Goal: Check status: Check status

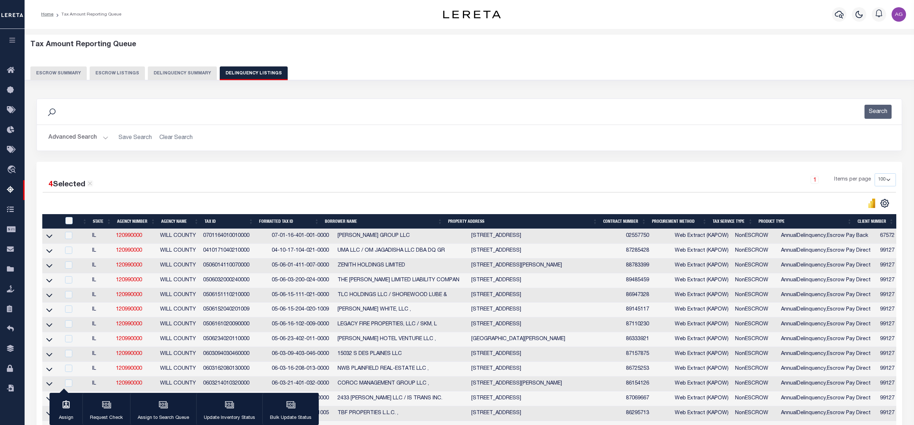
select select "100"
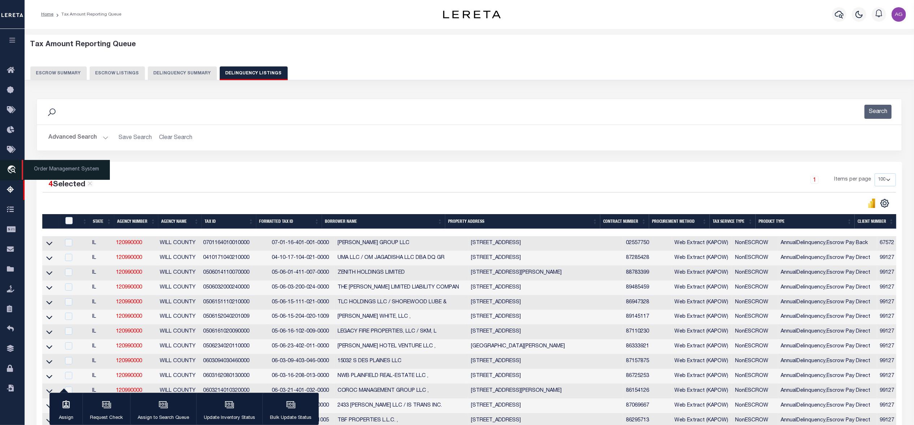
click at [53, 169] on span "Order Management System" at bounding box center [66, 170] width 88 height 20
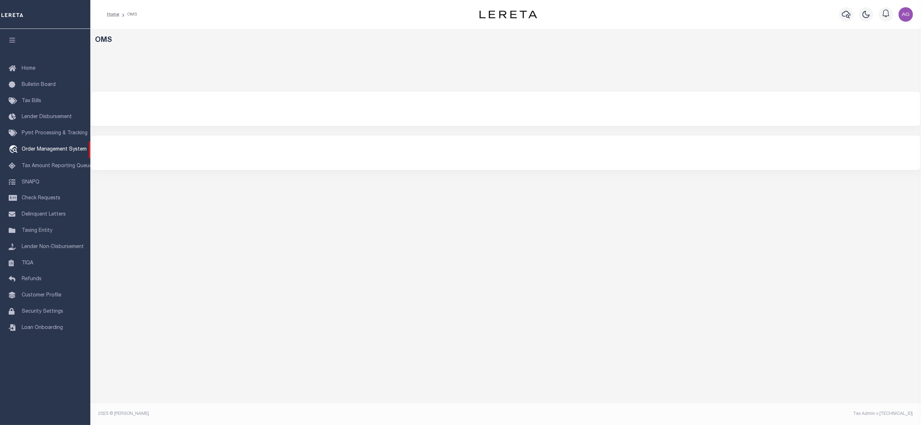
select select
select select "200"
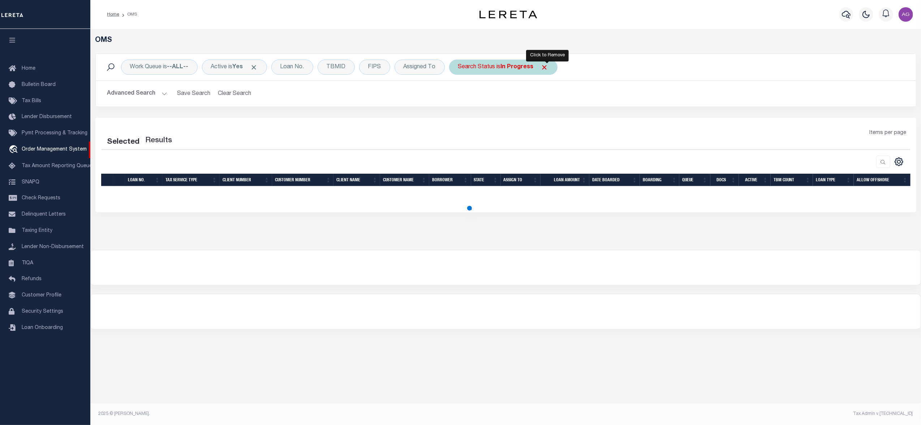
click at [547, 69] on span "Click to Remove" at bounding box center [545, 68] width 8 height 8
click at [140, 93] on button "Advanced Search" at bounding box center [137, 94] width 60 height 14
select select "200"
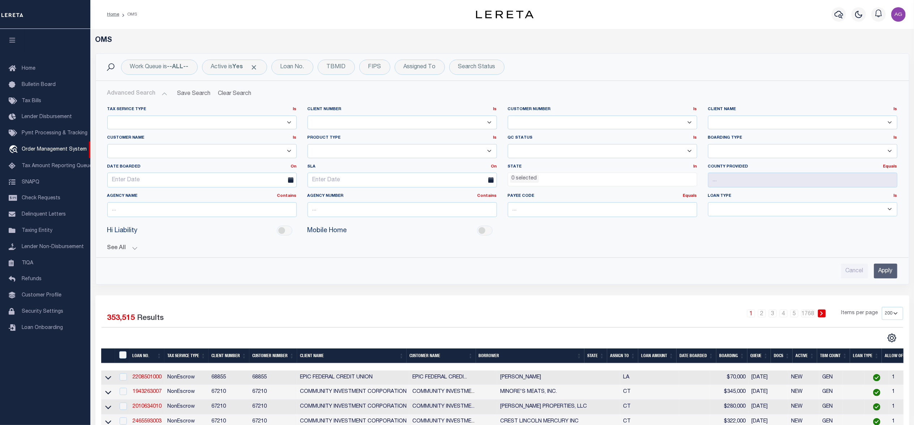
click at [746, 119] on select "78796 AB ABL Accumatch - Refunds AF AFCU AgustinADLQBank AgustinDtrackBank ALB …" at bounding box center [802, 123] width 189 height 14
select select "AgustinADLQBank"
click at [708, 116] on select "78796 AB ABL Accumatch - Refunds AF AFCU AgustinADLQBank AgustinDtrackBank ALB …" at bounding box center [802, 123] width 189 height 14
click at [883, 276] on input "Apply" at bounding box center [884, 271] width 23 height 15
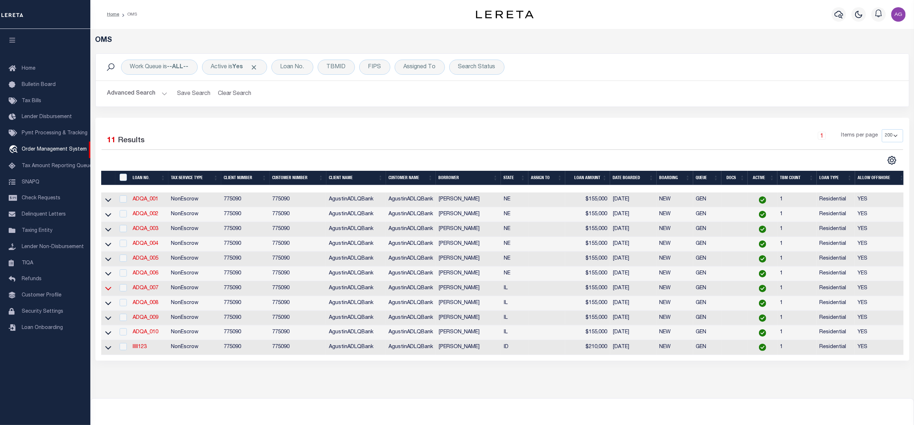
click at [110, 292] on icon at bounding box center [108, 289] width 6 height 8
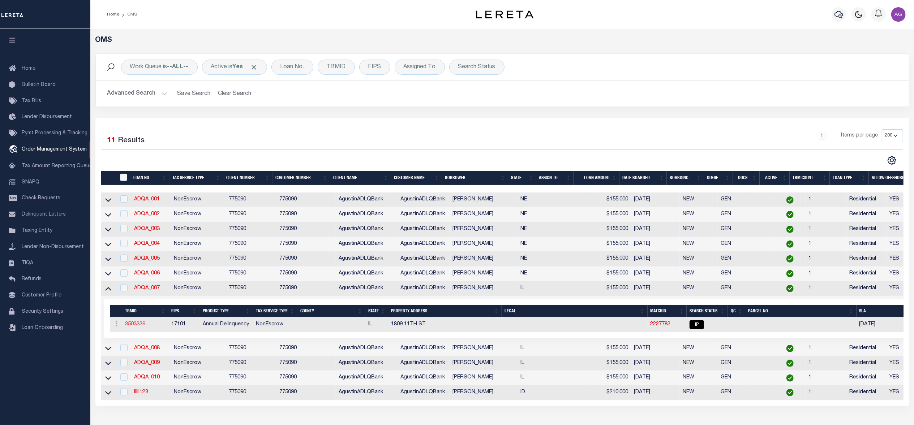
click at [139, 327] on link "3503339" at bounding box center [135, 324] width 20 height 5
type input "ADQA_007"
type input "Agustín L Fernández"
select select
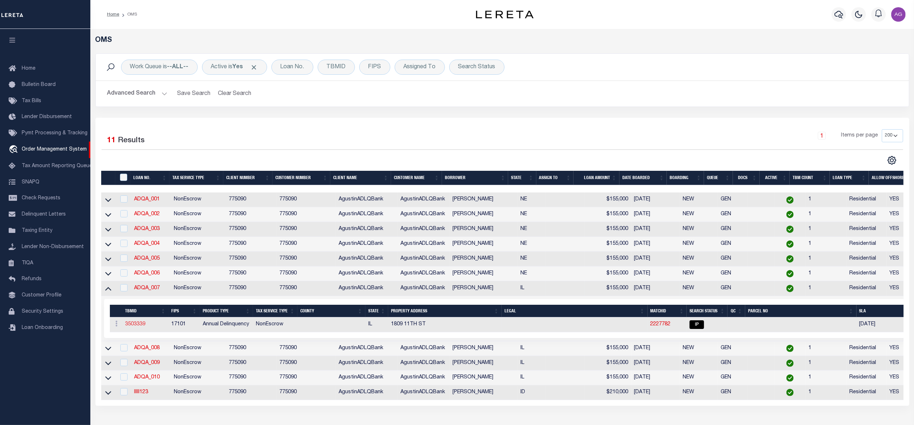
type input "518 WOODSIDE CT"
type input "WEST BEND WI 53095-1214"
type input "07/28/2025"
select select "10"
select select "NonEscrow"
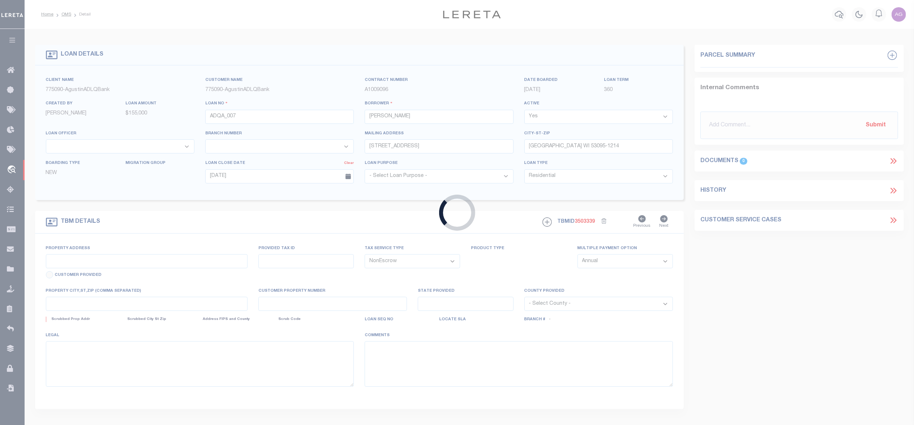
type input "1809 11TH ST"
select select
type input "LAWRENCEVILLE IL 62439-2667"
type input "IL"
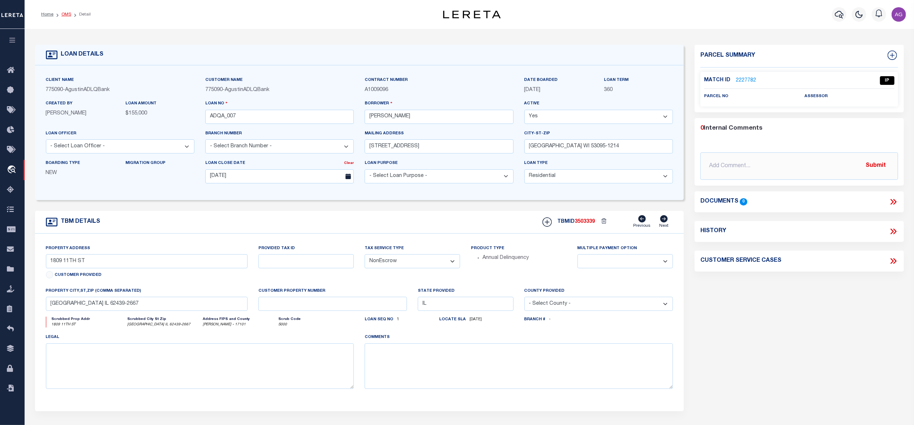
click at [65, 14] on link "OMS" at bounding box center [66, 14] width 10 height 4
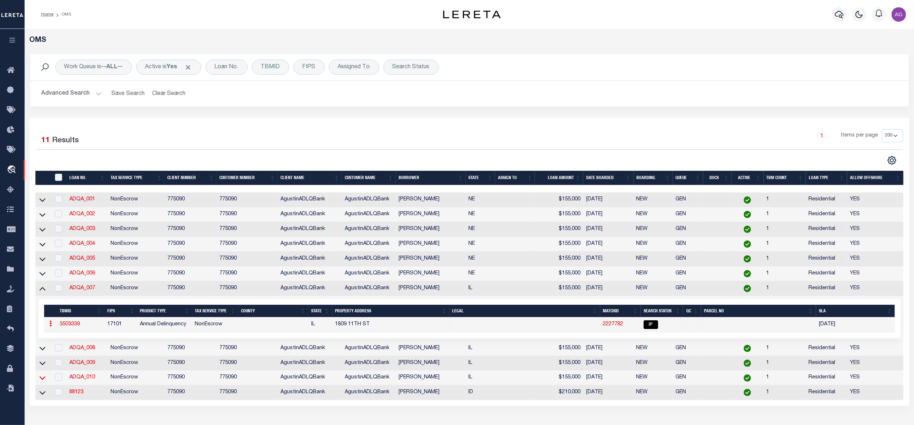
drag, startPoint x: 43, startPoint y: 383, endPoint x: 112, endPoint y: 351, distance: 75.8
click at [43, 382] on icon at bounding box center [42, 378] width 6 height 8
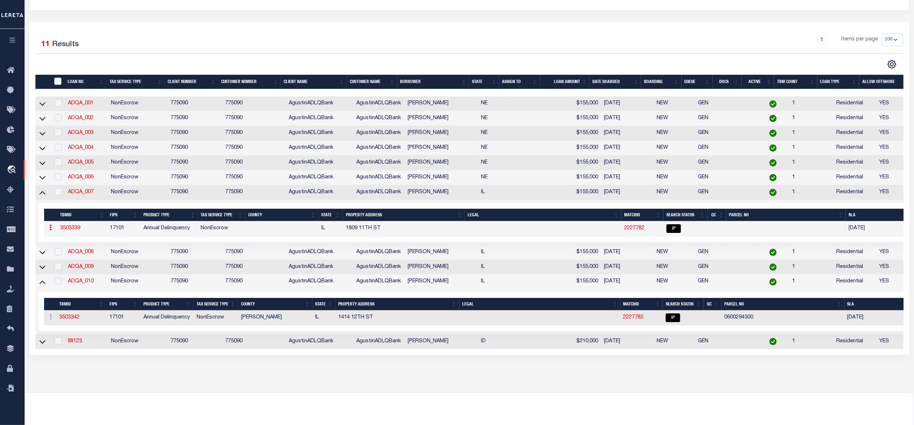
scroll to position [144, 0]
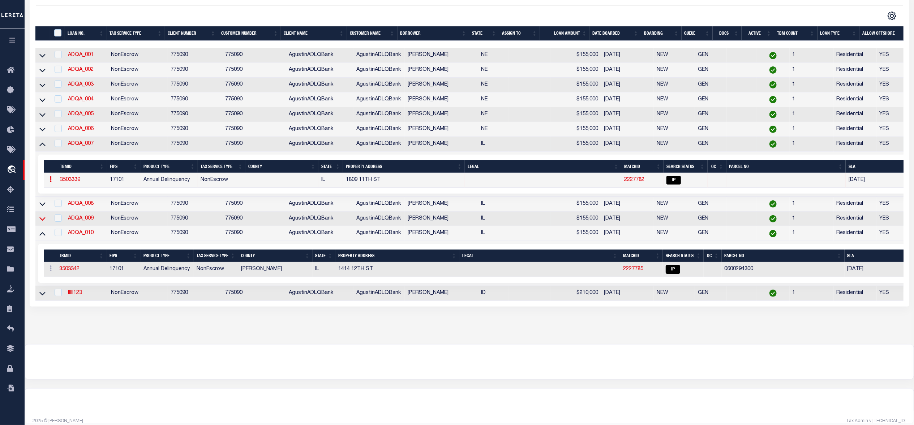
click at [42, 223] on icon at bounding box center [42, 219] width 6 height 8
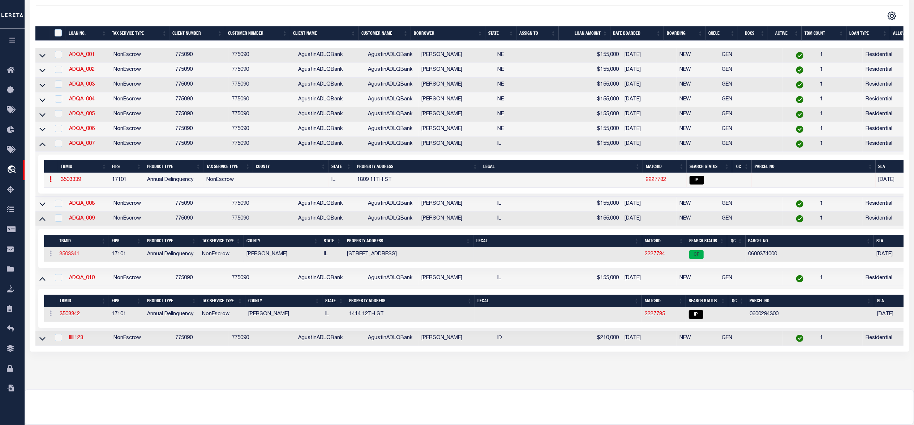
click at [74, 257] on link "3503341" at bounding box center [69, 254] width 20 height 5
type input "ADQA_009"
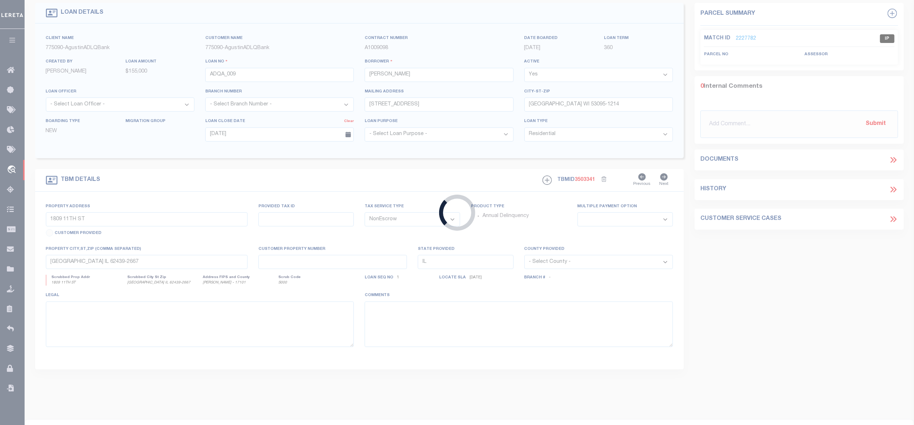
type input "1602 16TH ST"
select select
type input "LAWRENCEVILLE IL 62439-2234"
select select
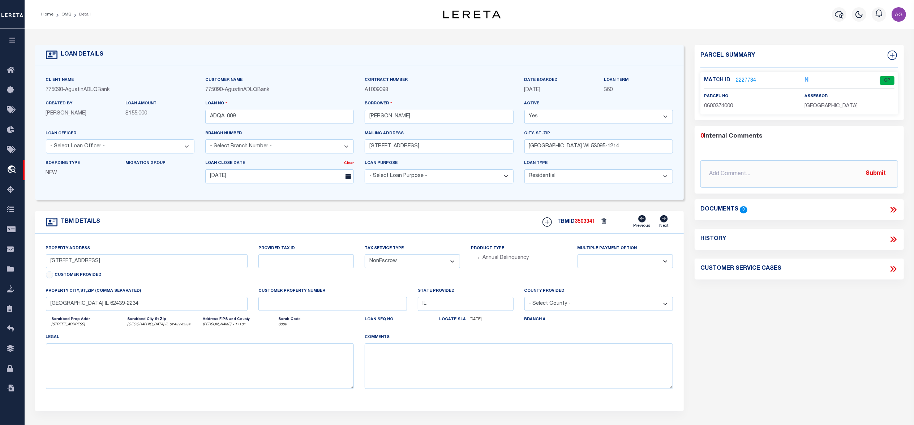
click at [743, 79] on link "2227784" at bounding box center [745, 81] width 20 height 8
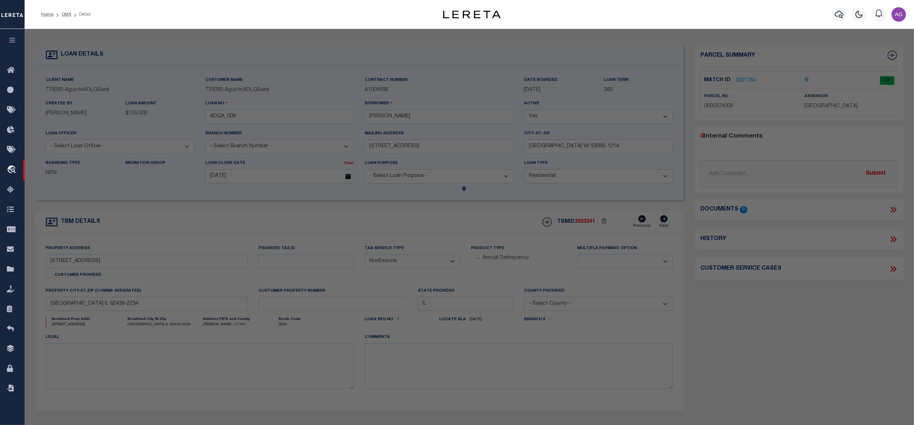
checkbox input "false"
select select "CP"
type input "HARTZBURG,HEATHER"
select select "ATL"
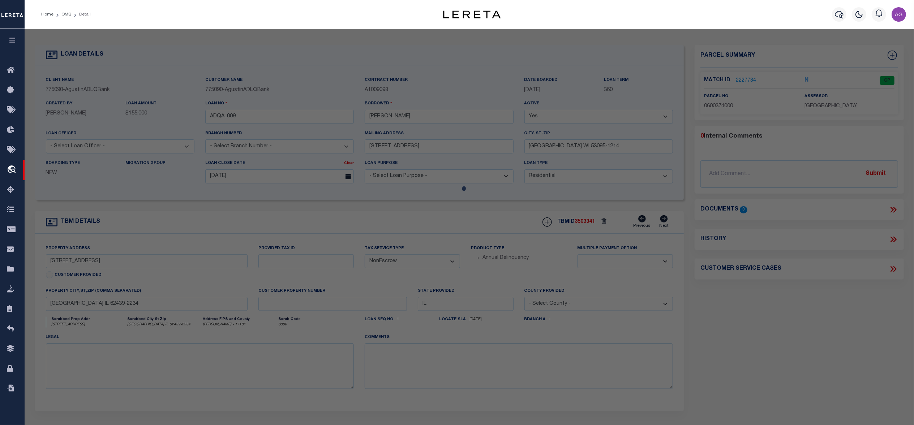
select select "ADD"
type input "1602 16TH ST"
type input "LAWRENCEVILLE, IL 62439"
type textarea "R GR 3 LOT 87 T R HENNESSEY'S 15TH ST ADD"
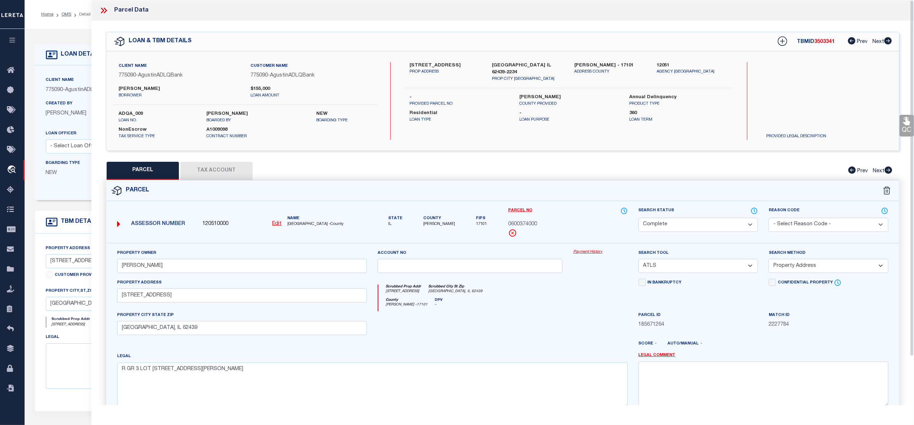
click at [596, 254] on link "Payment History" at bounding box center [600, 252] width 54 height 6
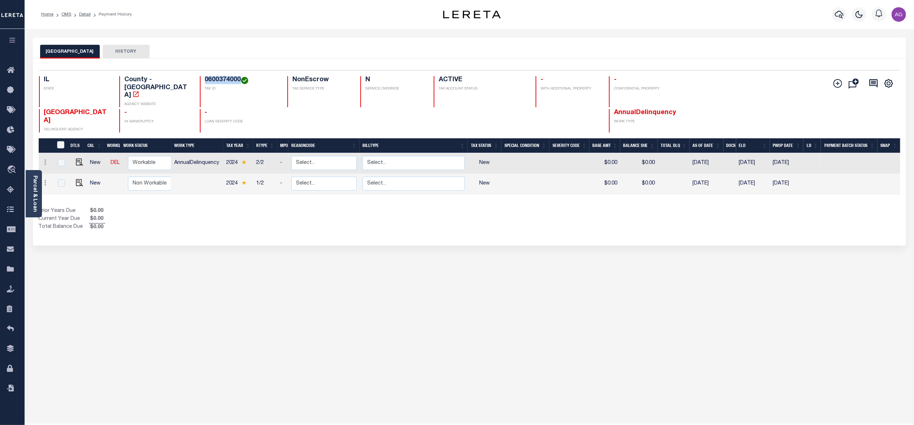
drag, startPoint x: 198, startPoint y: 79, endPoint x: 233, endPoint y: 80, distance: 35.4
click at [233, 80] on h4 "0600374000" at bounding box center [242, 80] width 74 height 8
copy h4 "0600374000"
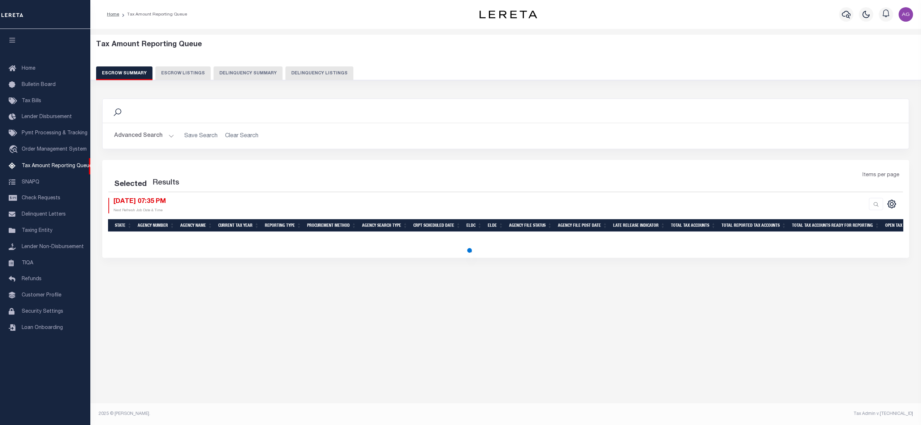
select select "100"
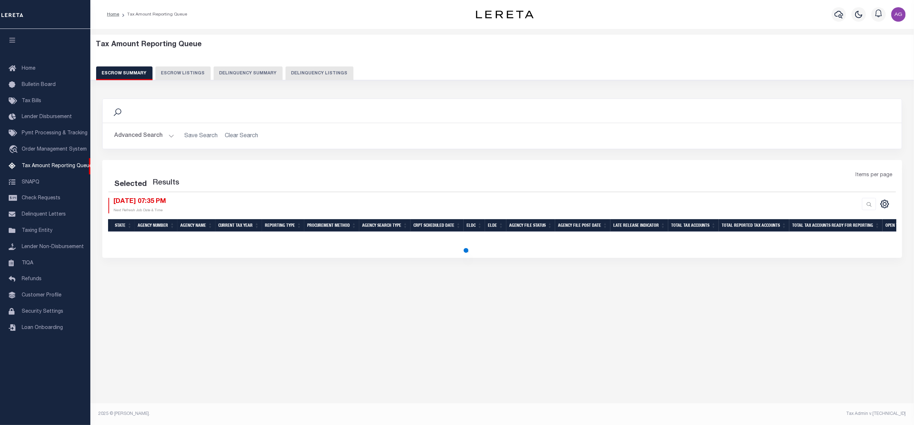
click at [309, 72] on button "Delinquency Listings" at bounding box center [319, 73] width 68 height 14
select select
select select "100"
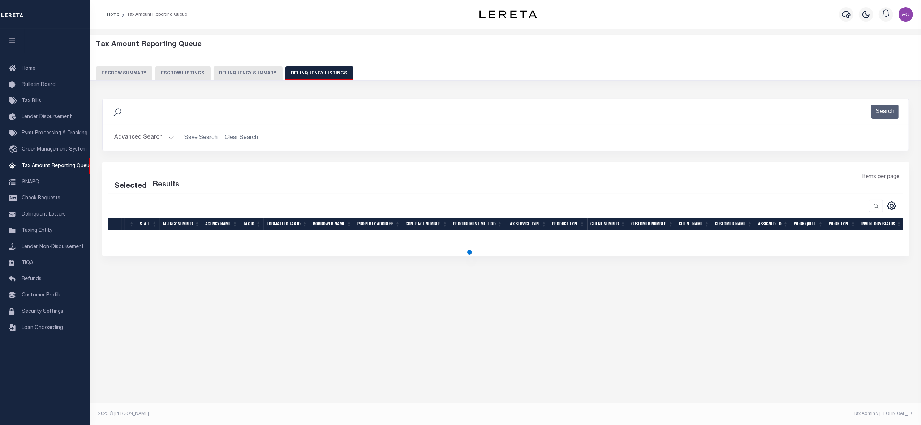
click at [150, 138] on button "Advanced Search" at bounding box center [144, 138] width 60 height 14
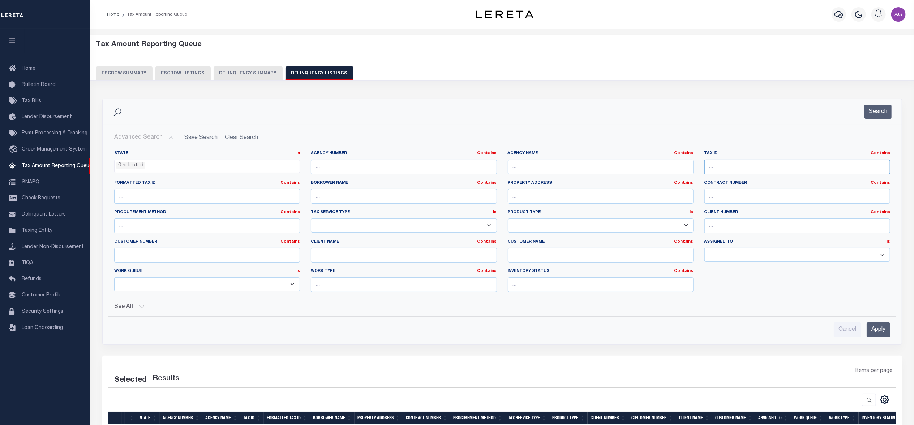
click at [759, 169] on input "text" at bounding box center [797, 167] width 186 height 15
paste input "0600374000"
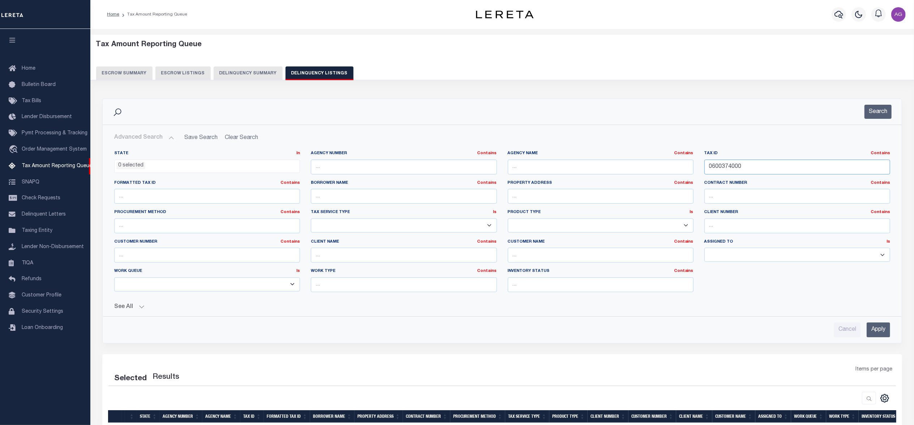
type input "0600374000"
click at [873, 326] on input "Apply" at bounding box center [877, 330] width 23 height 15
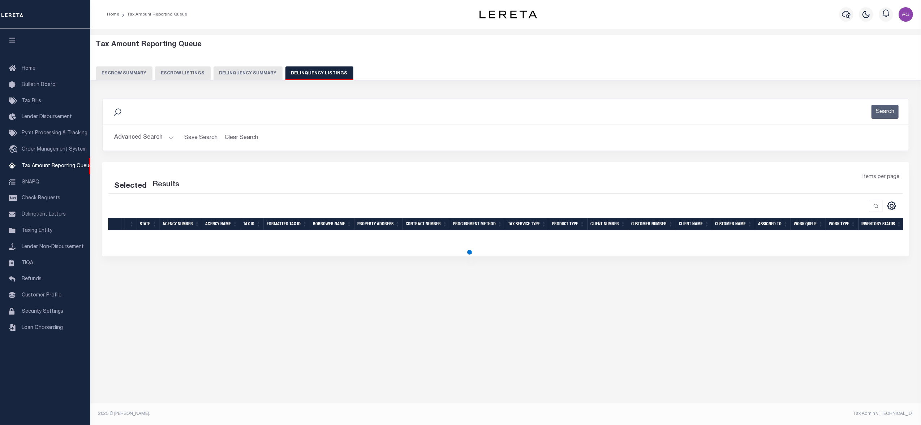
select select "100"
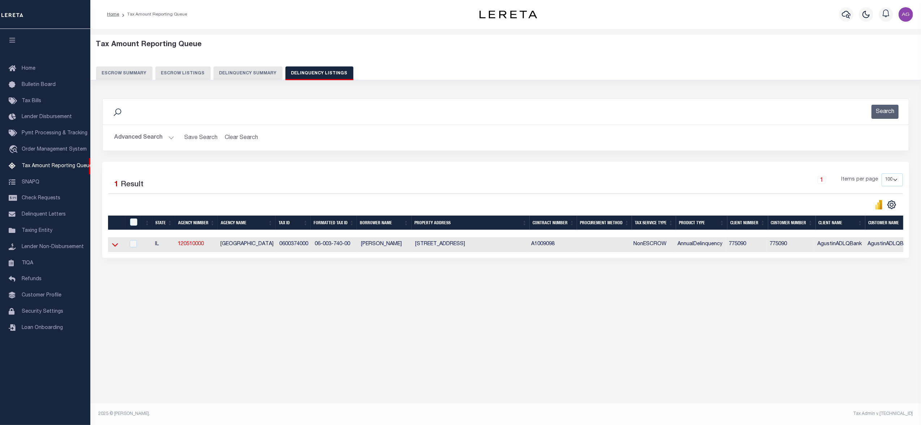
click at [115, 246] on icon at bounding box center [115, 245] width 6 height 8
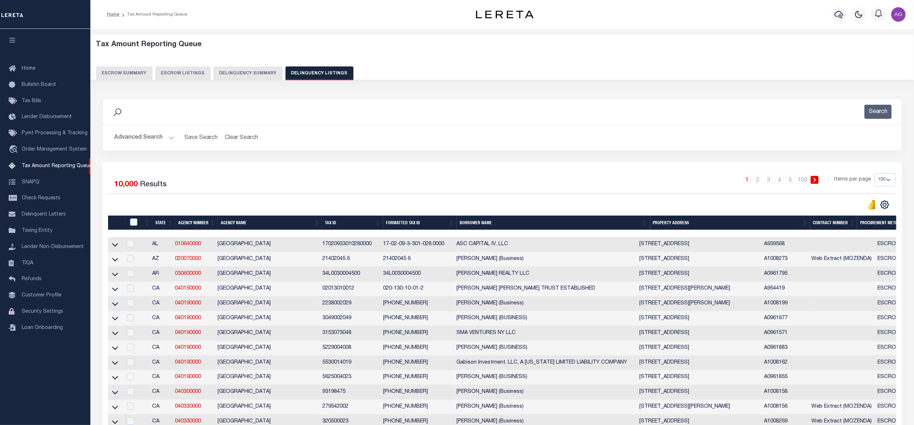
click at [133, 138] on button "Advanced Search" at bounding box center [144, 138] width 60 height 14
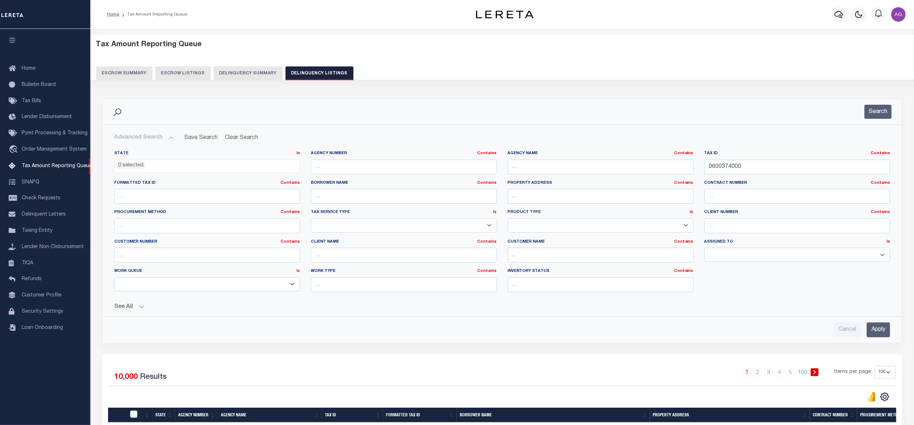
click at [885, 327] on input "Apply" at bounding box center [877, 330] width 23 height 15
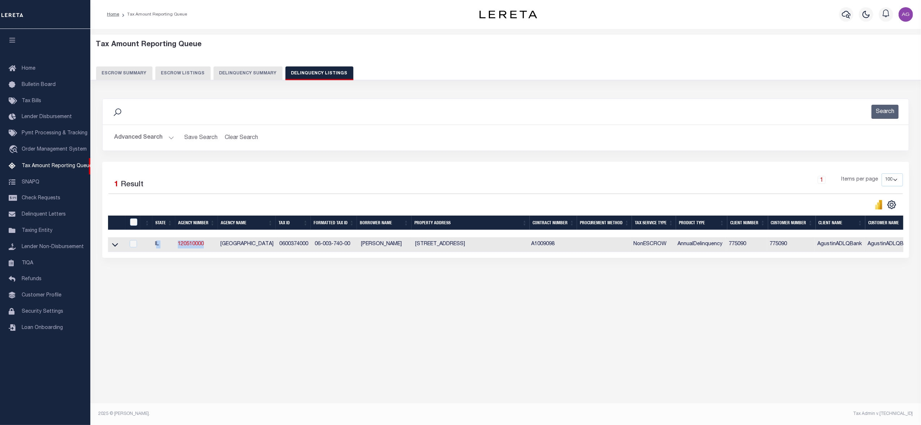
drag, startPoint x: 206, startPoint y: 248, endPoint x: 157, endPoint y: 248, distance: 48.4
click at [157, 248] on tr "IL 120510000 LAWRENCE COUNTY 0600374000 06-003-740-00 Agustín L Fernández 1602 …" at bounding box center [595, 244] width 975 height 15
copy tr "L 120510000"
click at [188, 275] on div "Data sync process is currently running, you may face some response delays. Sear…" at bounding box center [506, 185] width 816 height 188
drag, startPoint x: 206, startPoint y: 247, endPoint x: 176, endPoint y: 252, distance: 30.7
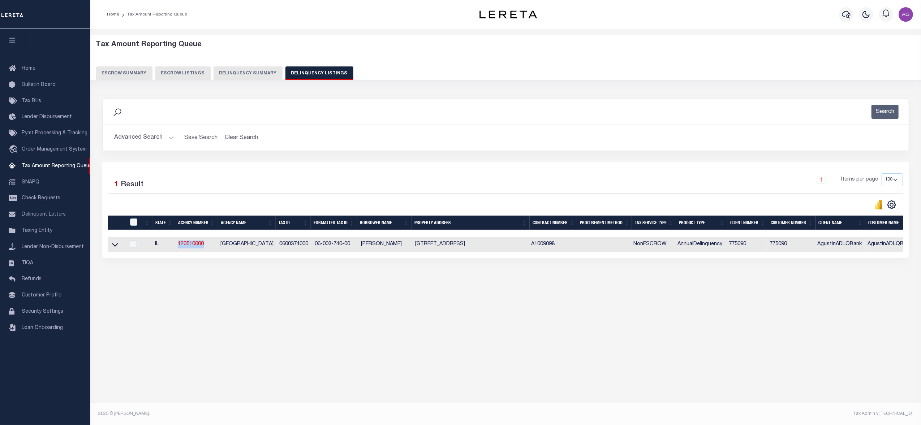
click at [176, 252] on td "120510000" at bounding box center [196, 244] width 43 height 15
checkbox input "true"
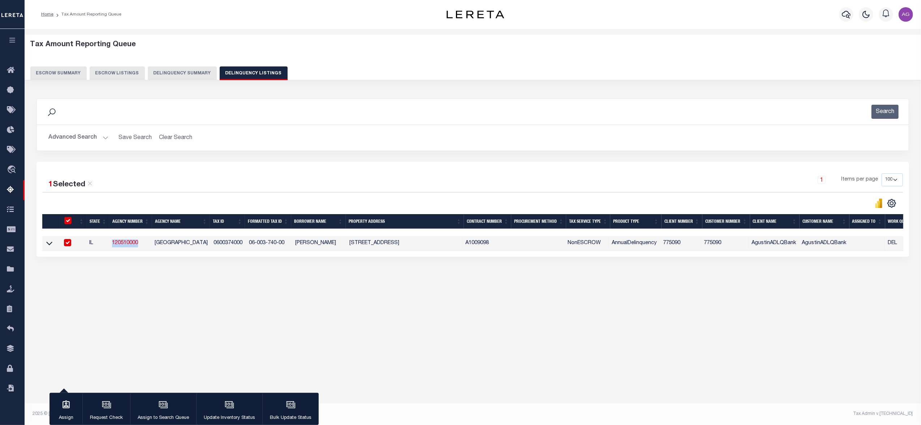
copy link "120510000"
click at [172, 69] on button "Delinquency Summary" at bounding box center [182, 73] width 69 height 14
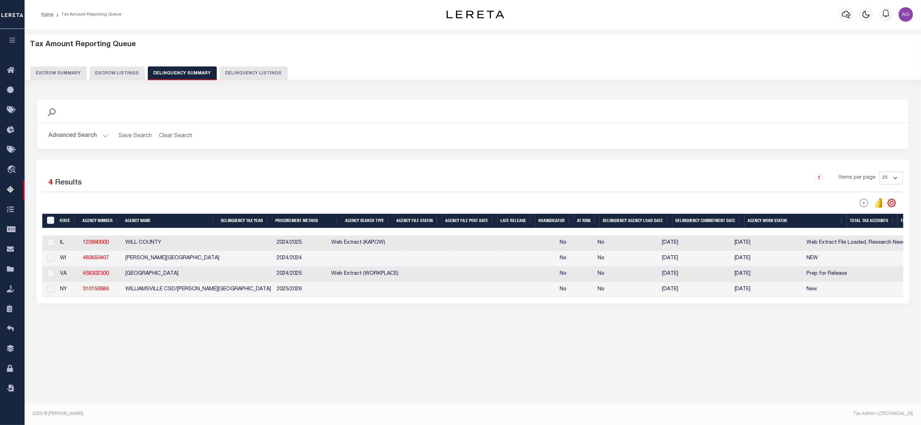
click at [85, 136] on button "Advanced Search" at bounding box center [78, 136] width 60 height 14
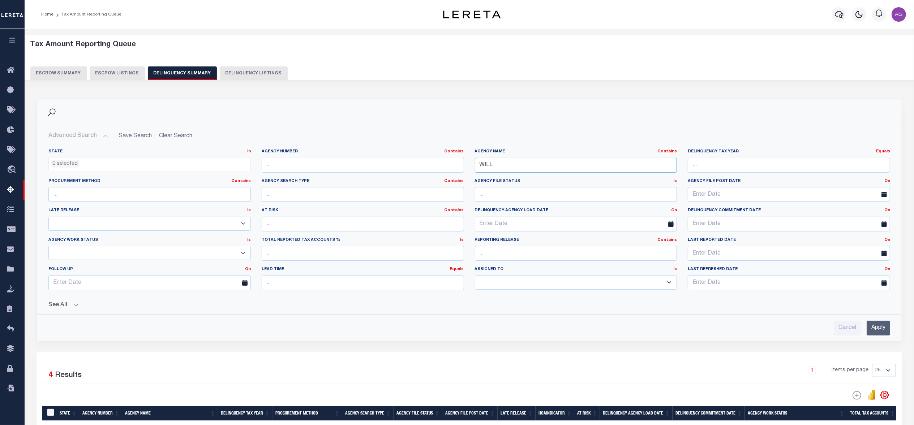
drag, startPoint x: 501, startPoint y: 166, endPoint x: 430, endPoint y: 161, distance: 71.7
click at [430, 161] on div "State In In AK AL AR AZ CA CO CT DC DE FL GA GU HI IA ID IL IN KS KY LA MA MD M…" at bounding box center [469, 222] width 852 height 147
click at [430, 161] on input "text" at bounding box center [363, 165] width 202 height 15
paste input "120510000"
type input "120510000"
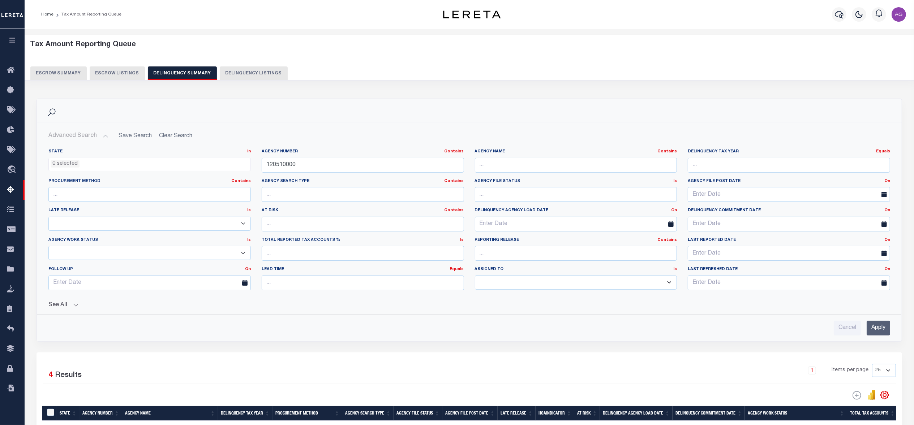
click at [874, 330] on input "Apply" at bounding box center [877, 328] width 23 height 15
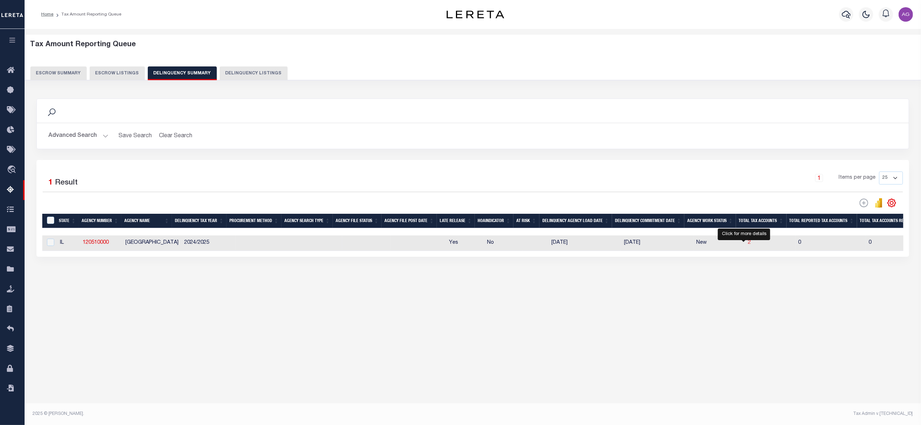
click at [748, 245] on span "2" at bounding box center [749, 242] width 3 height 5
select select "100"
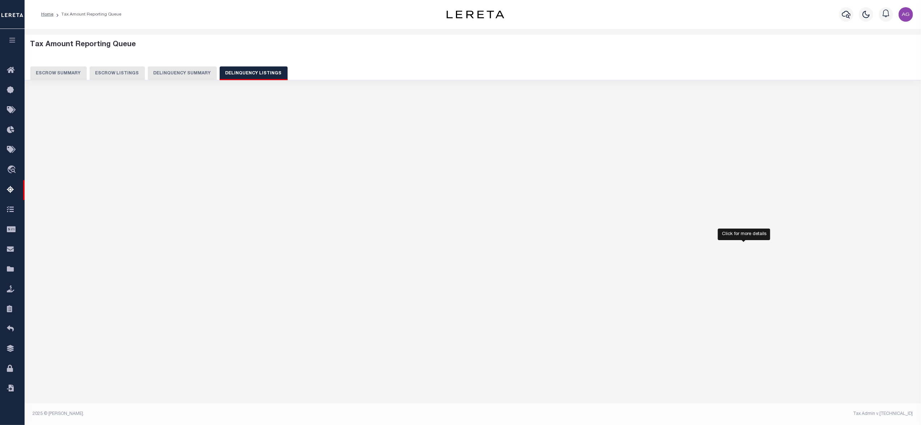
select select "100"
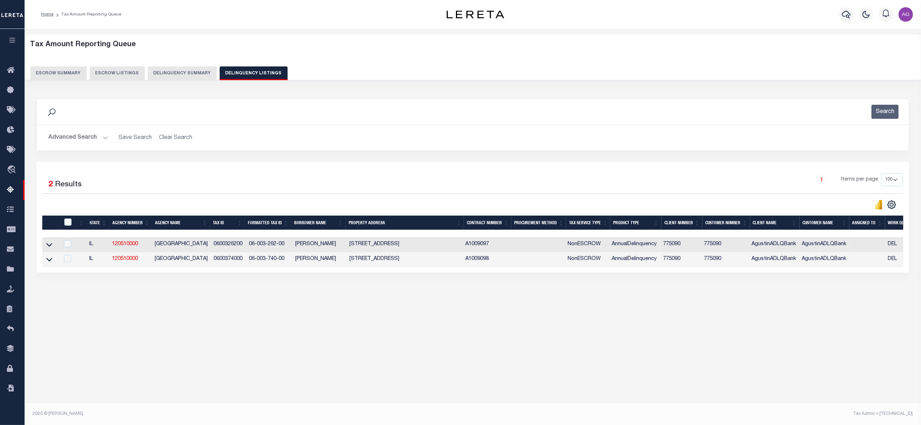
click at [181, 304] on div "Tax Amount Reporting Queue Escrow Summary Escrow Listings In" at bounding box center [473, 176] width 892 height 280
click at [487, 399] on div "Tax Amount Reporting Queue Escrow Summary Escrow Listings In" at bounding box center [473, 220] width 896 height 383
